Goal: Transaction & Acquisition: Purchase product/service

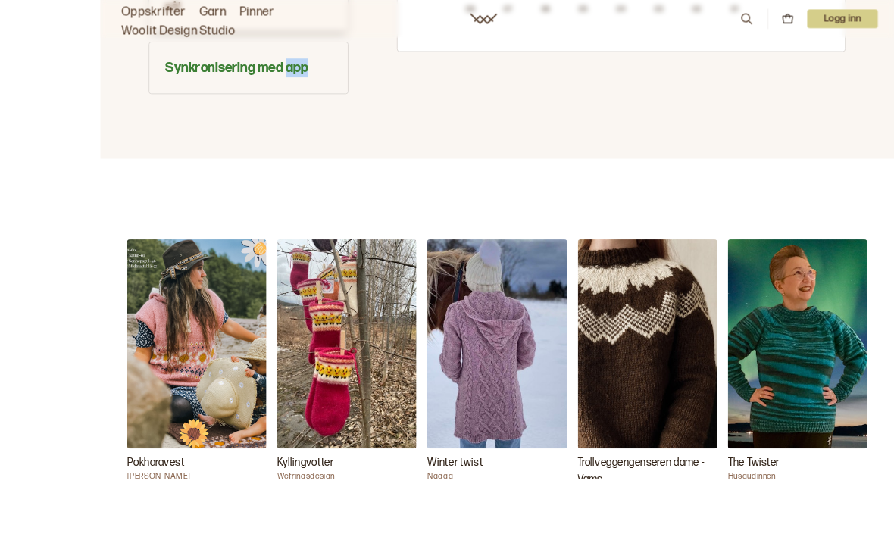
scroll to position [1289, 0]
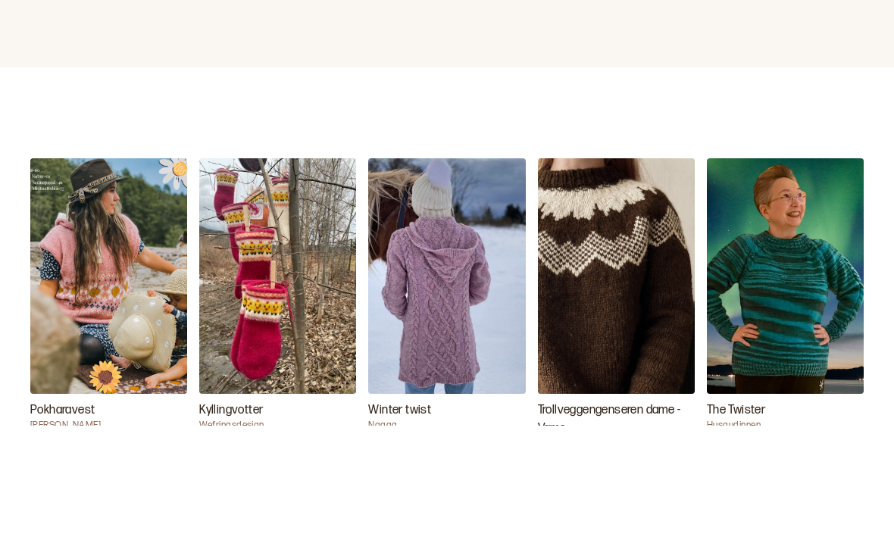
click at [438, 283] on img "Winter twist" at bounding box center [446, 391] width 157 height 236
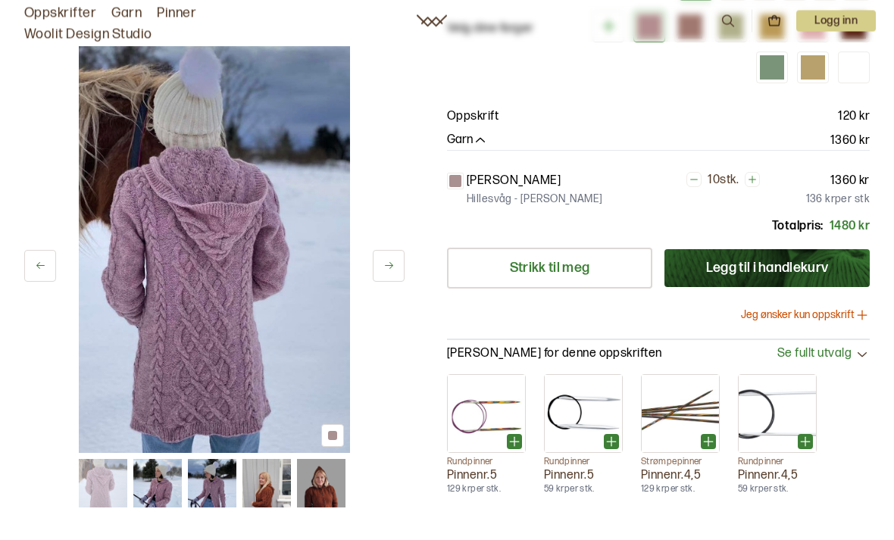
scroll to position [213, 0]
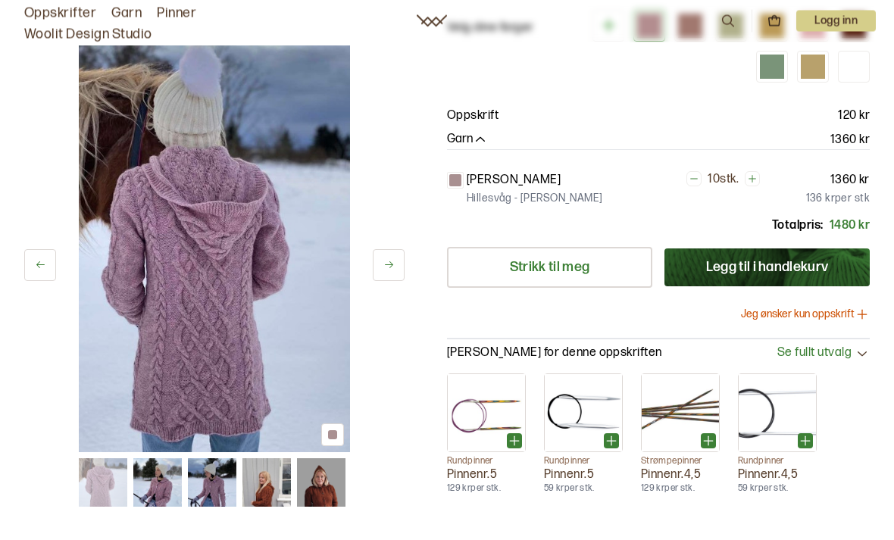
click at [383, 260] on icon at bounding box center [388, 265] width 11 height 11
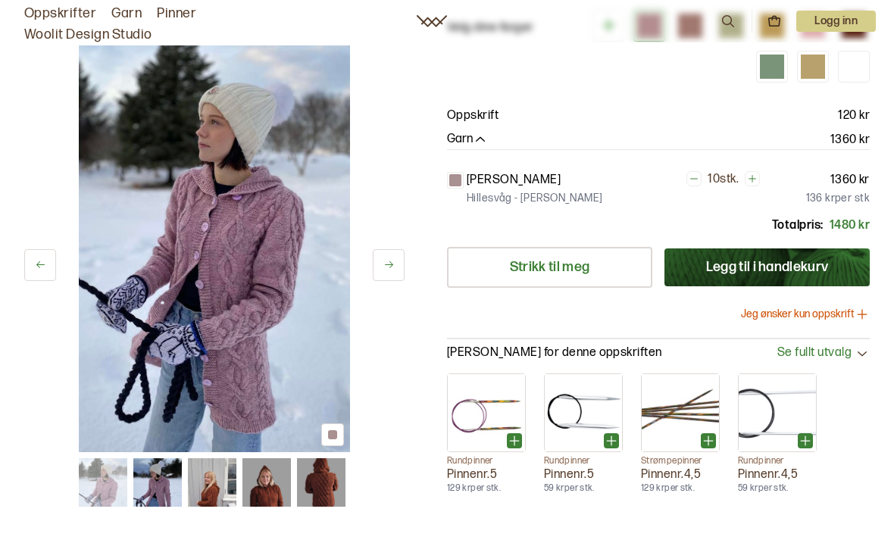
click at [389, 254] on button at bounding box center [389, 265] width 32 height 32
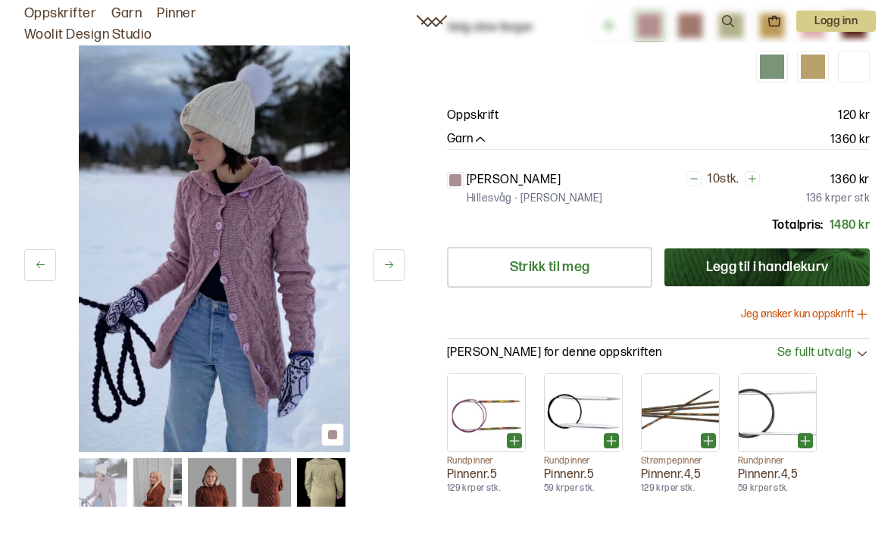
click at [391, 254] on button at bounding box center [389, 265] width 32 height 32
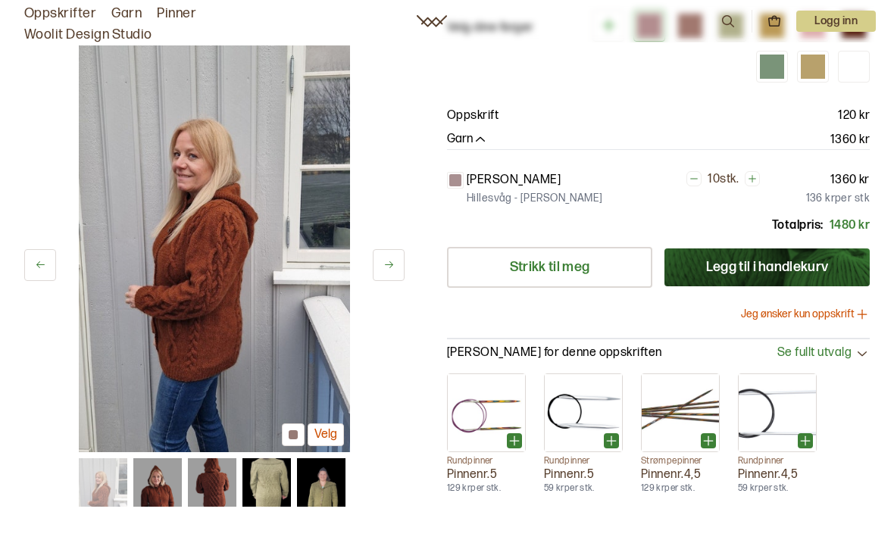
click at [391, 259] on icon at bounding box center [388, 264] width 11 height 11
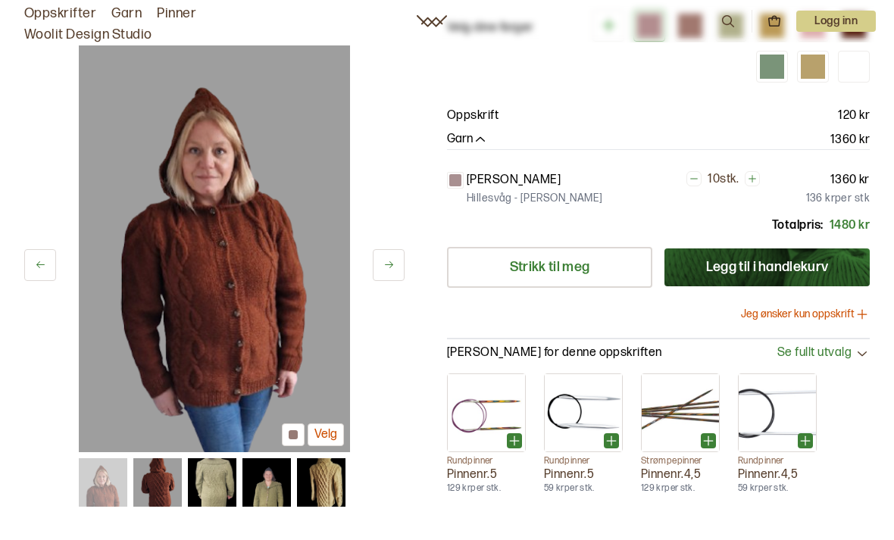
click at [391, 255] on button at bounding box center [389, 265] width 32 height 32
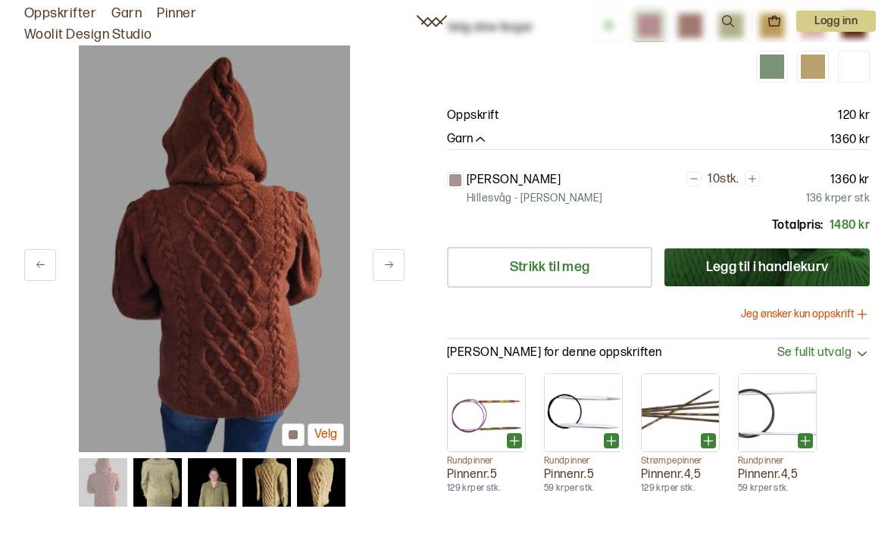
click at [392, 254] on button at bounding box center [389, 265] width 32 height 32
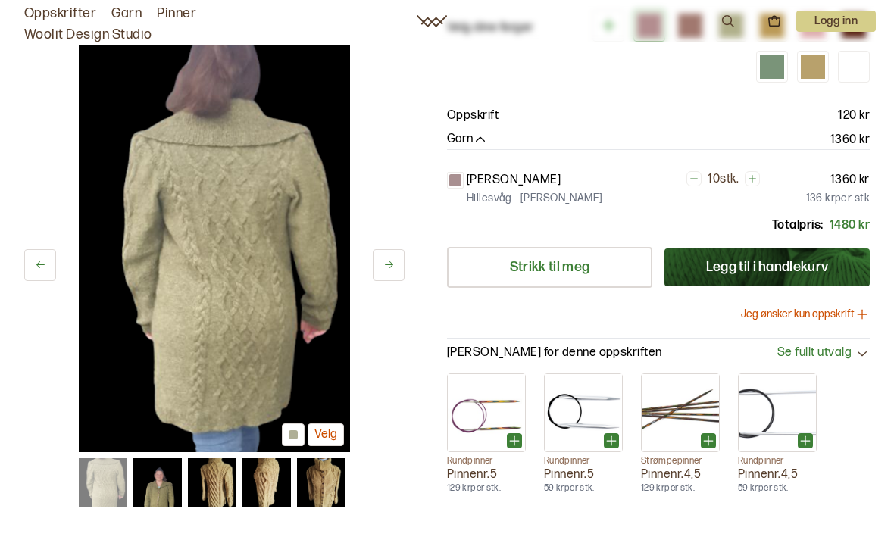
click at [394, 255] on button at bounding box center [389, 265] width 32 height 32
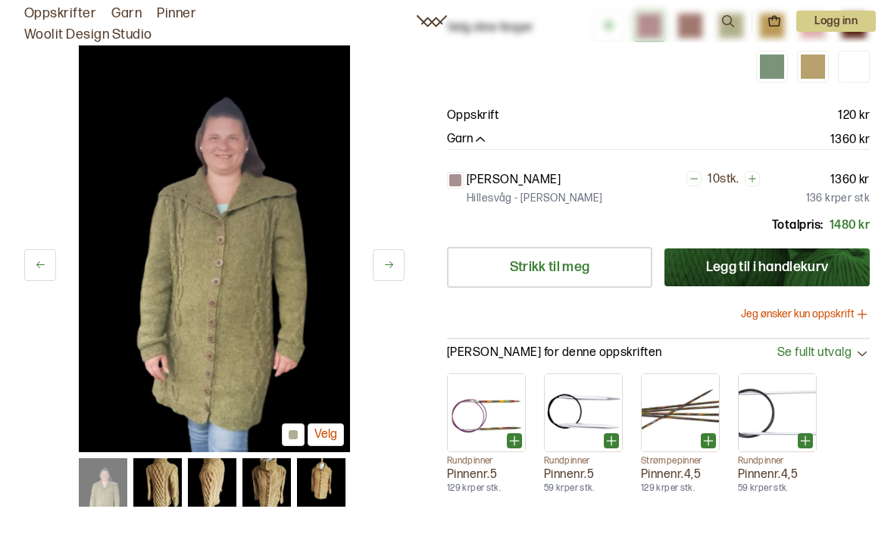
click at [392, 260] on icon at bounding box center [388, 264] width 11 height 11
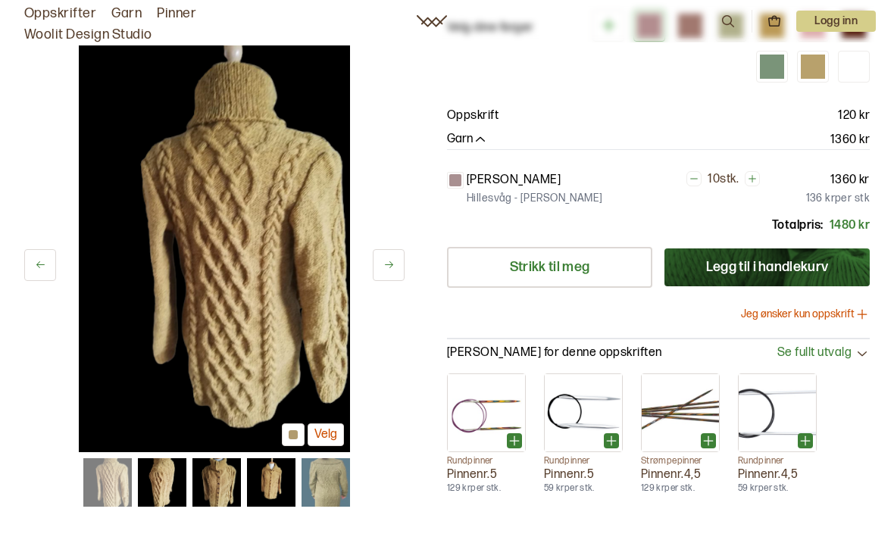
click at [392, 259] on icon at bounding box center [388, 264] width 11 height 11
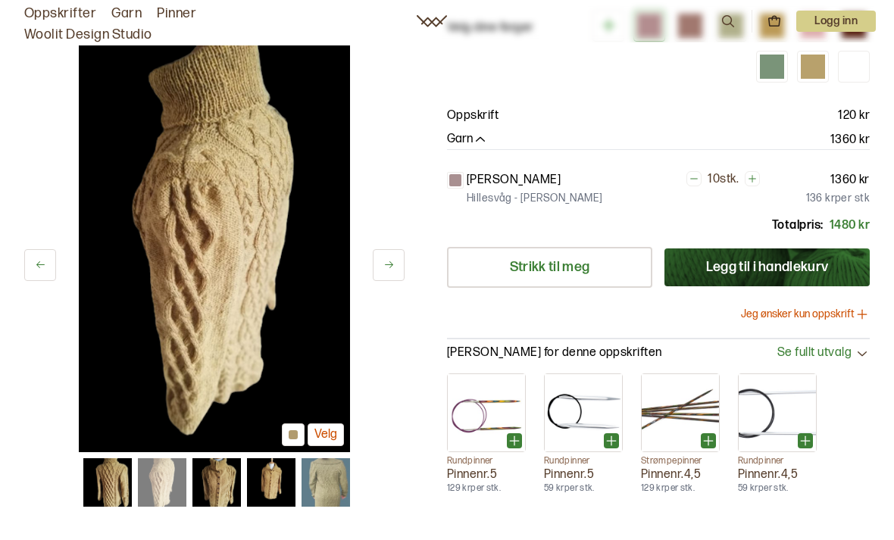
click at [392, 259] on icon at bounding box center [388, 264] width 11 height 11
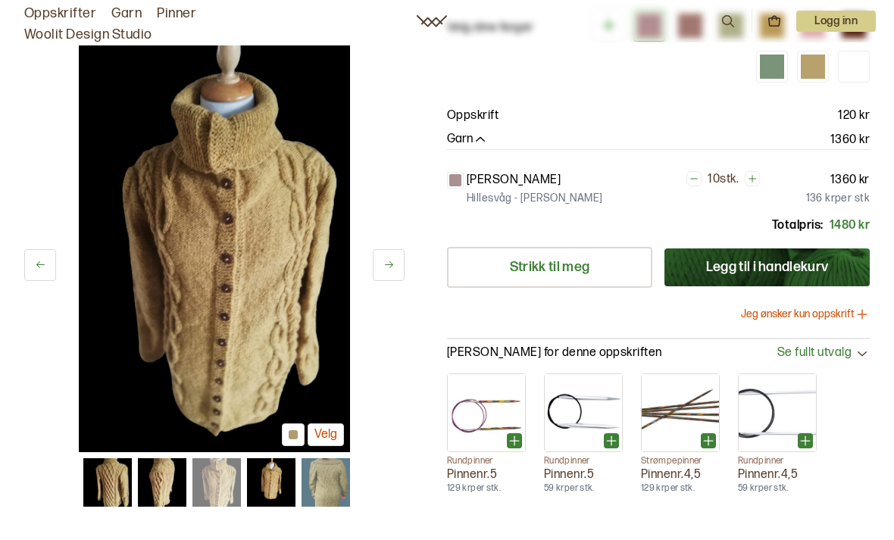
click at [392, 261] on icon at bounding box center [388, 264] width 11 height 11
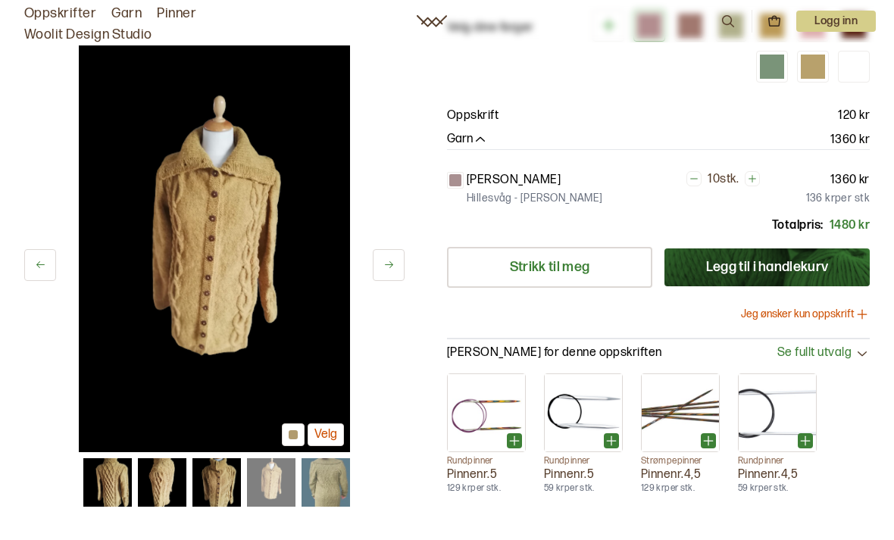
click at [389, 270] on button at bounding box center [389, 265] width 32 height 32
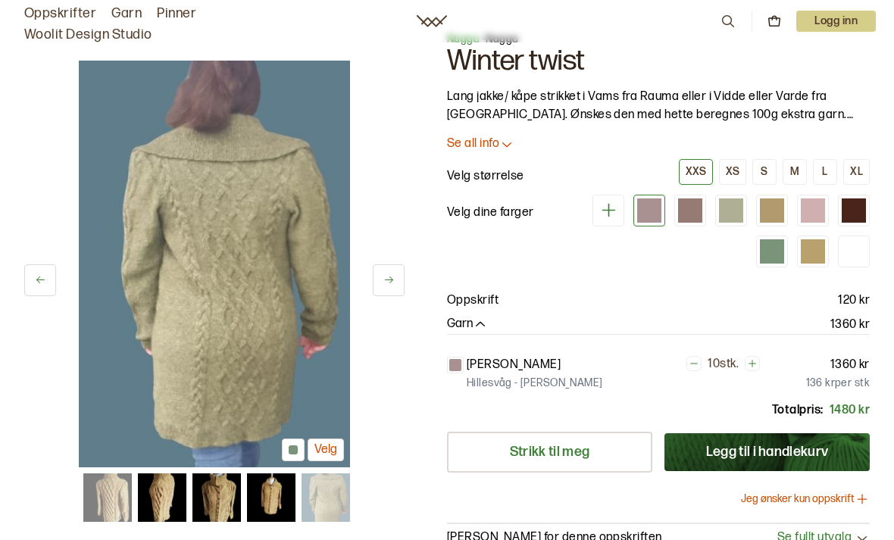
scroll to position [0, 0]
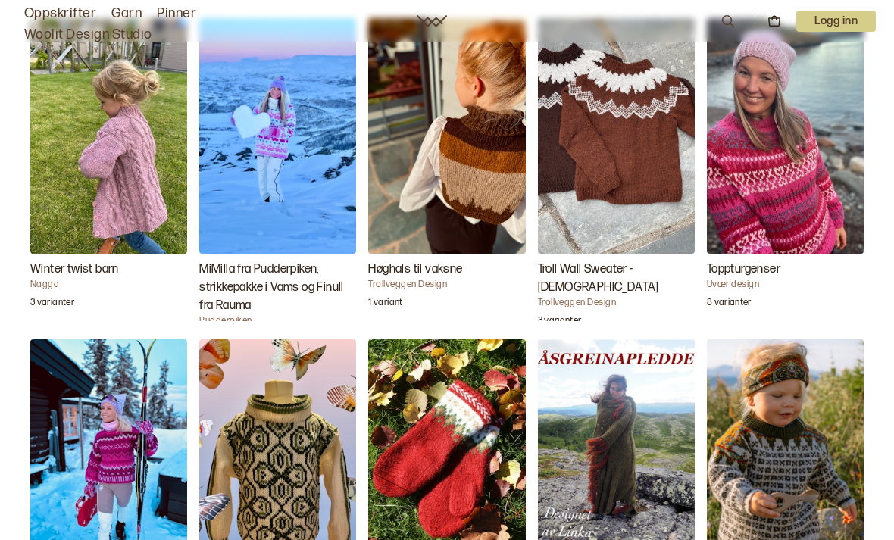
scroll to position [1834, 0]
